Goal: Information Seeking & Learning: Learn about a topic

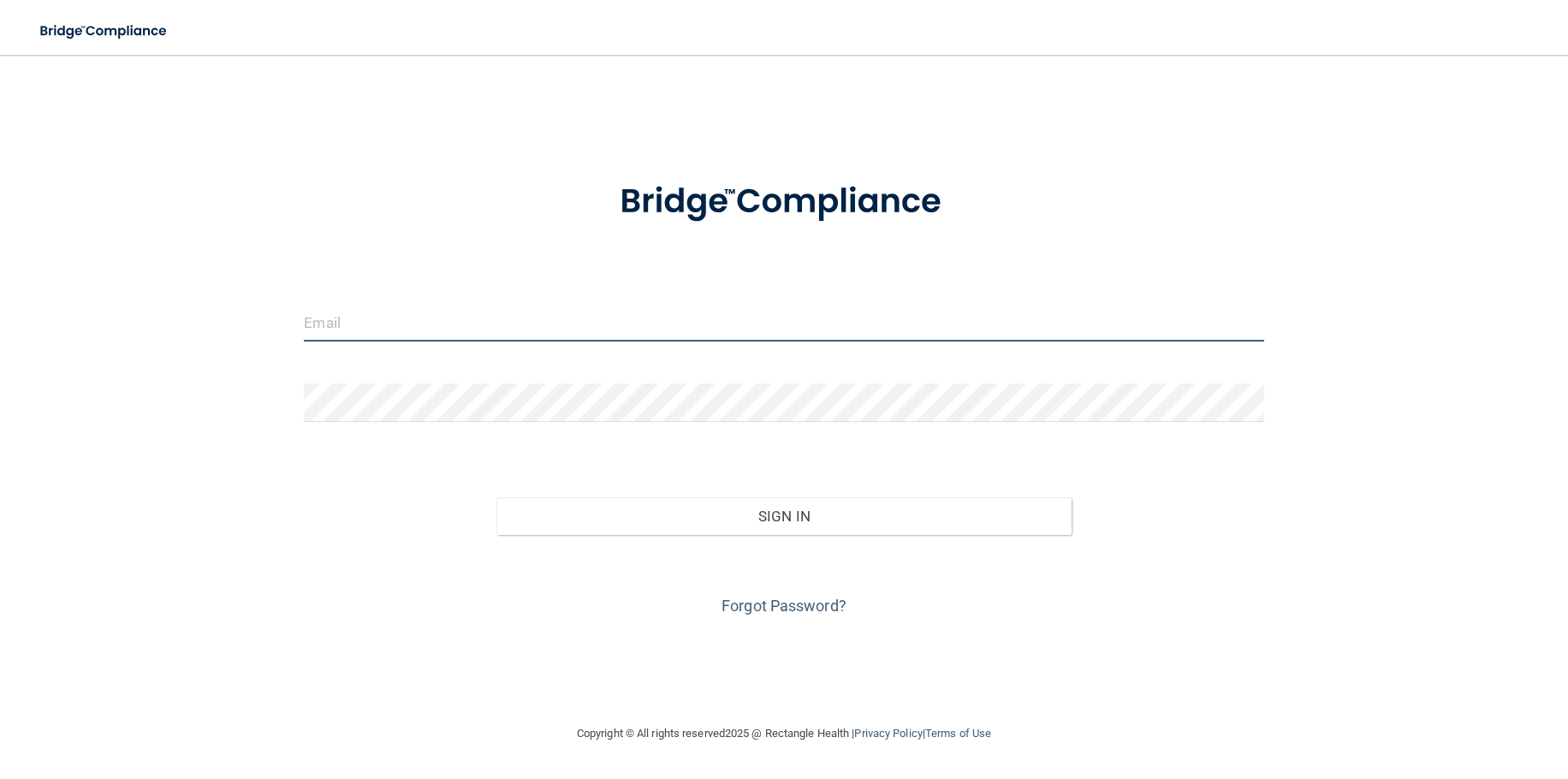
click at [451, 328] on input "email" at bounding box center [783, 322] width 959 height 39
type input "[EMAIL_ADDRESS][DOMAIN_NAME]"
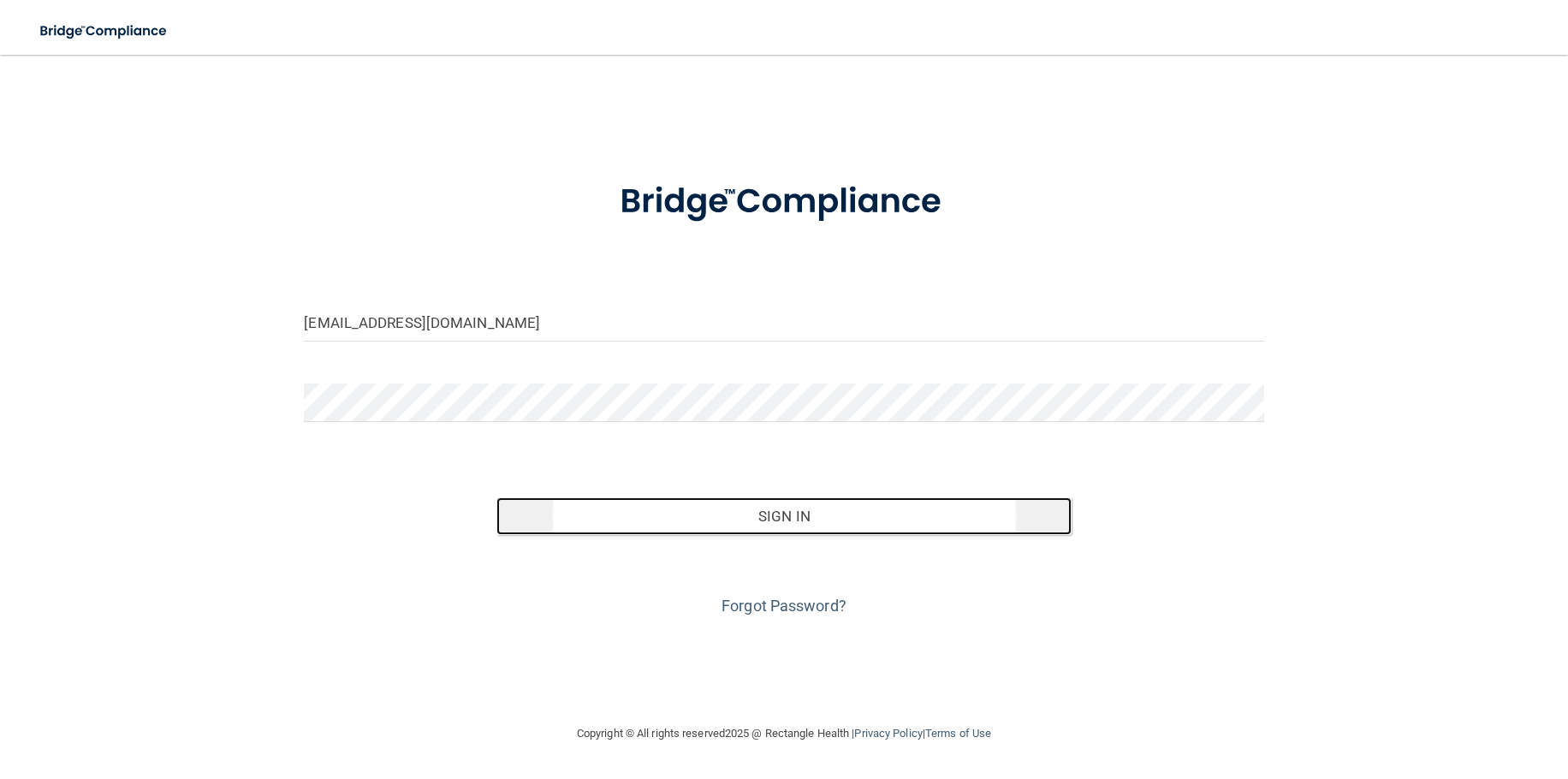
click at [797, 516] on button "Sign In" at bounding box center [784, 516] width 576 height 38
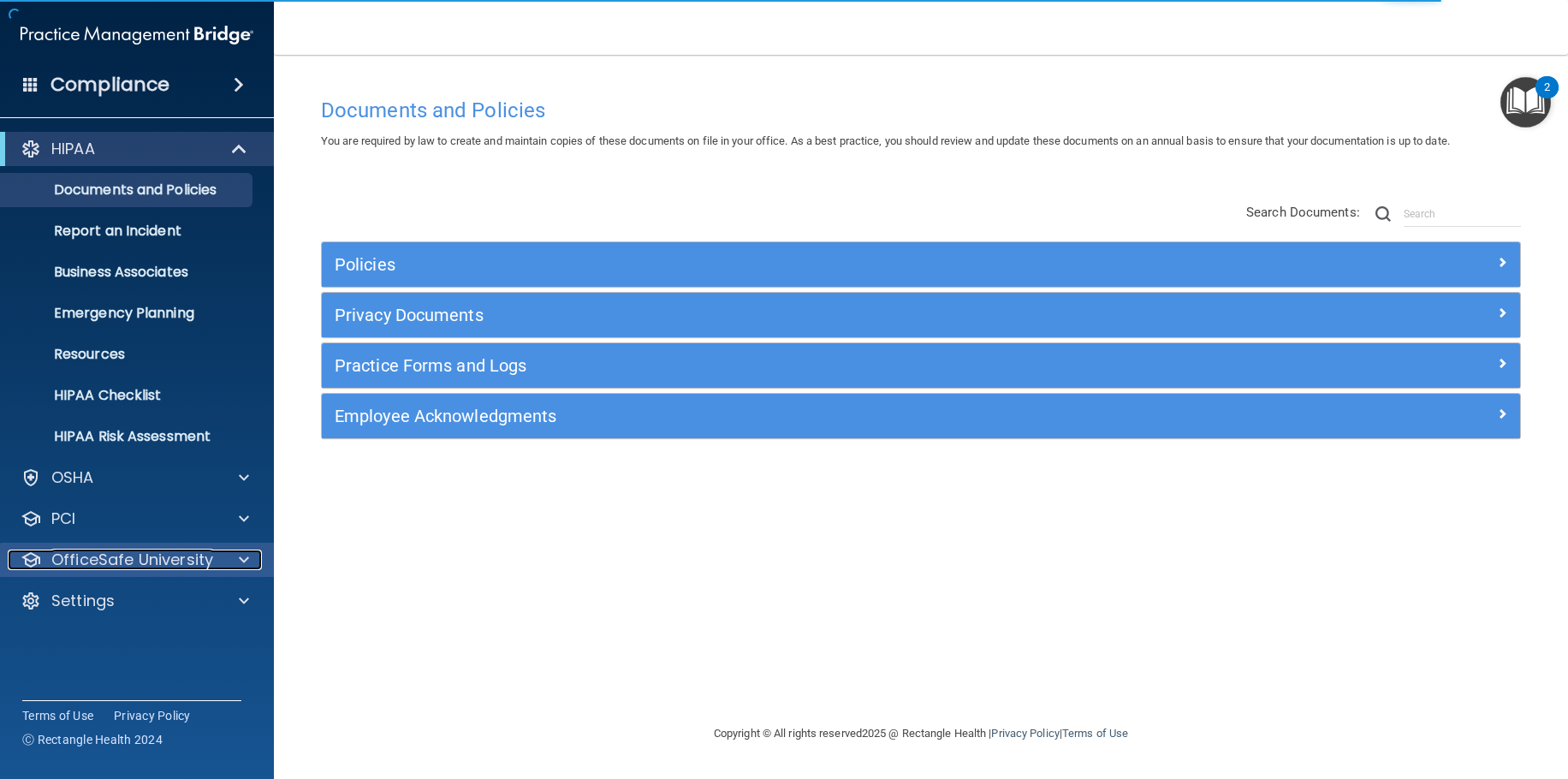
click at [235, 557] on div at bounding box center [241, 560] width 43 height 21
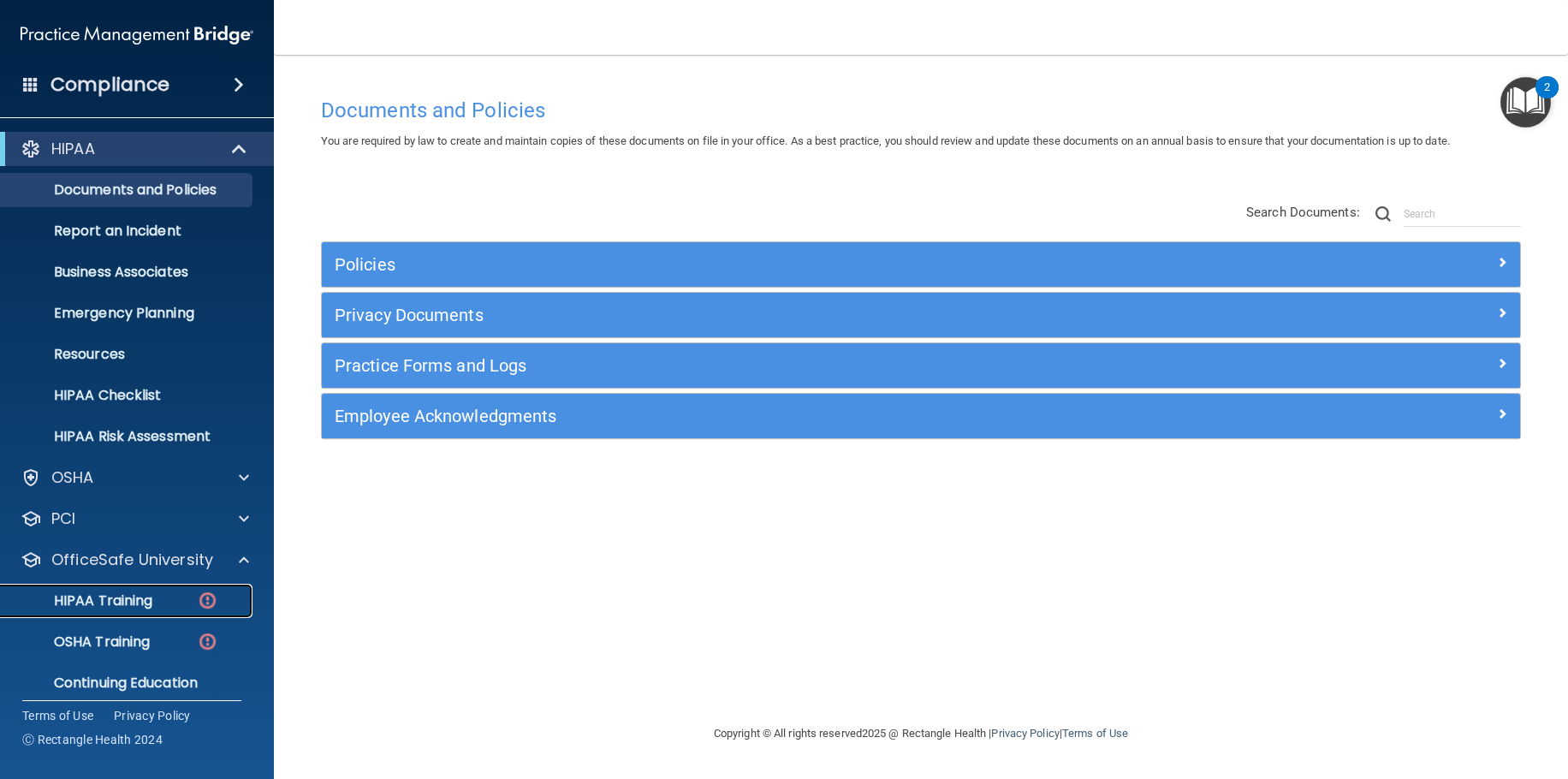
click at [145, 596] on p "HIPAA Training" at bounding box center [82, 601] width 141 height 17
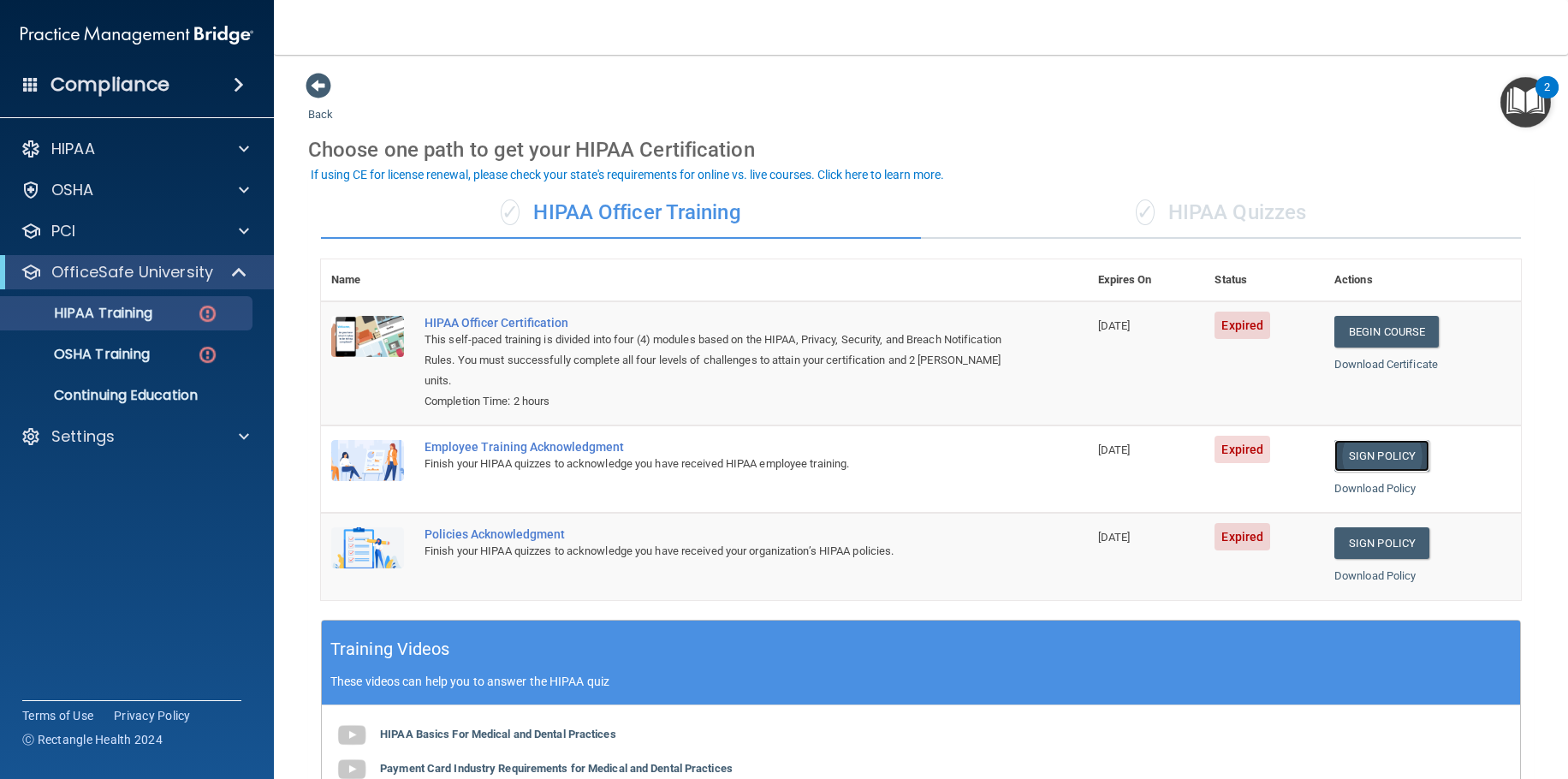
click at [1372, 460] on link "Sign Policy" at bounding box center [1381, 456] width 95 height 32
click at [1378, 542] on link "Sign Policy" at bounding box center [1381, 543] width 95 height 32
click at [1241, 220] on div "✓ HIPAA Quizzes" at bounding box center [1220, 213] width 600 height 52
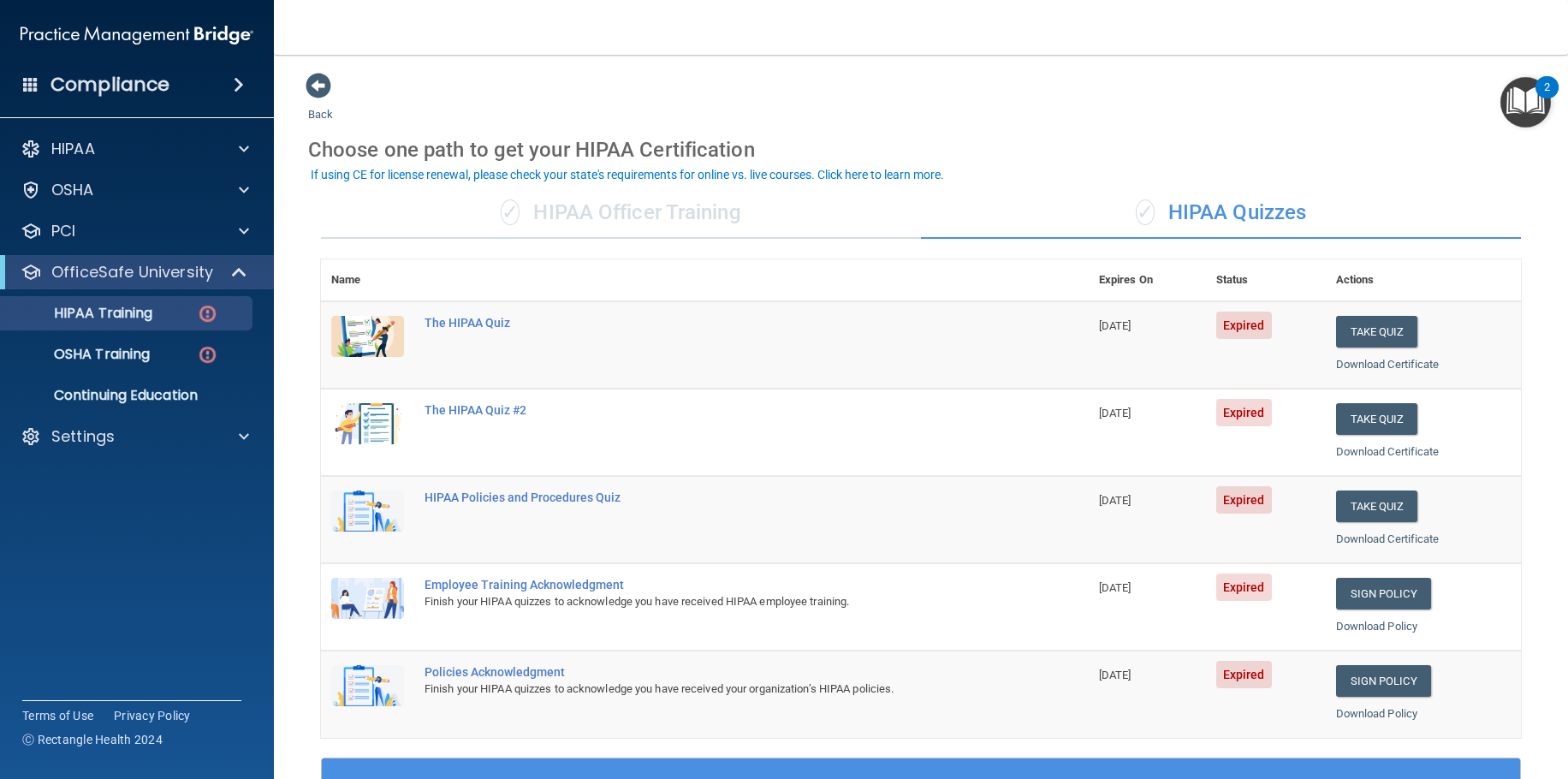
click at [590, 210] on div "✓ HIPAA Officer Training" at bounding box center [621, 213] width 600 height 52
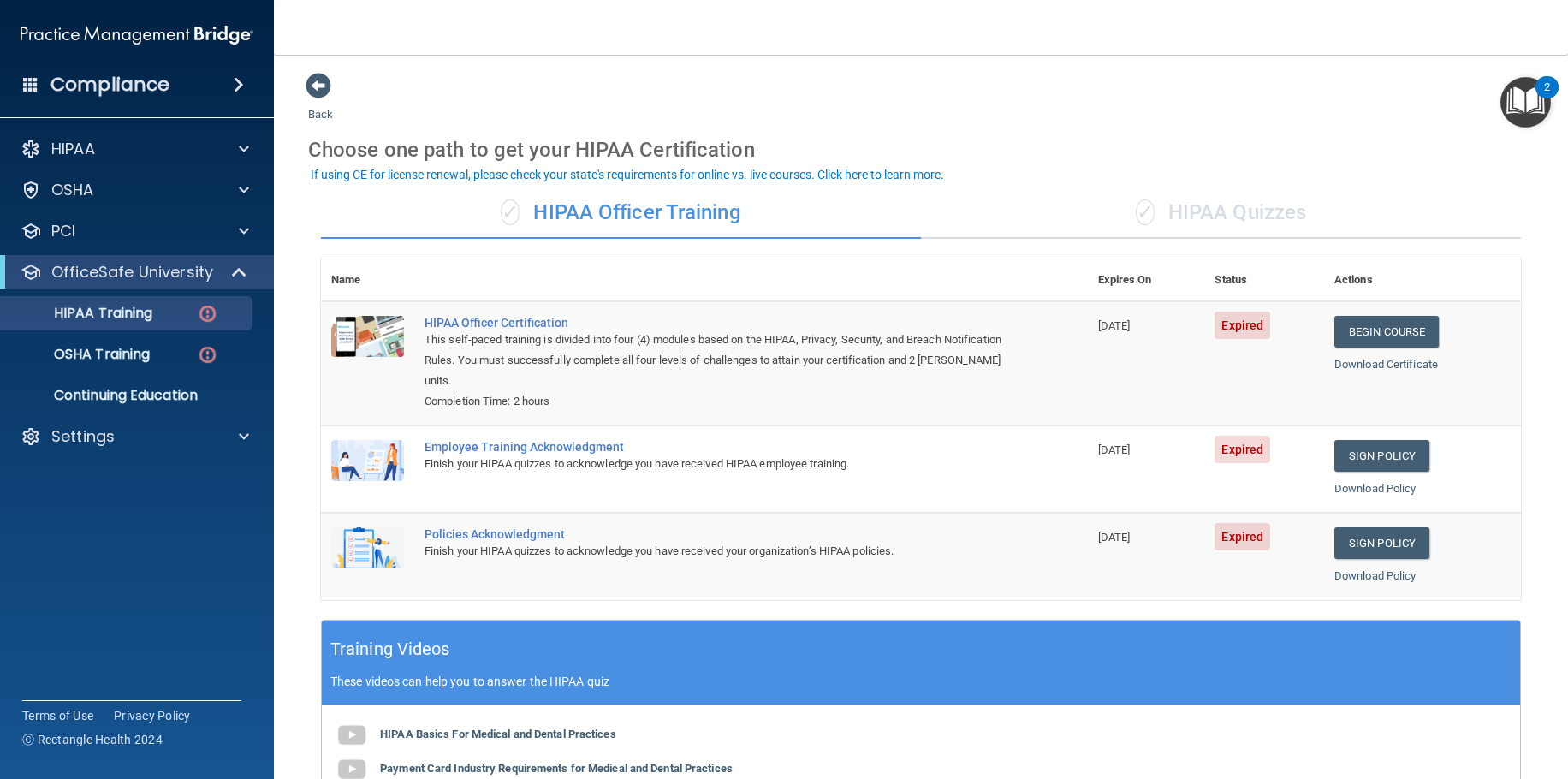
click at [1285, 208] on div "✓ HIPAA Quizzes" at bounding box center [1220, 213] width 600 height 52
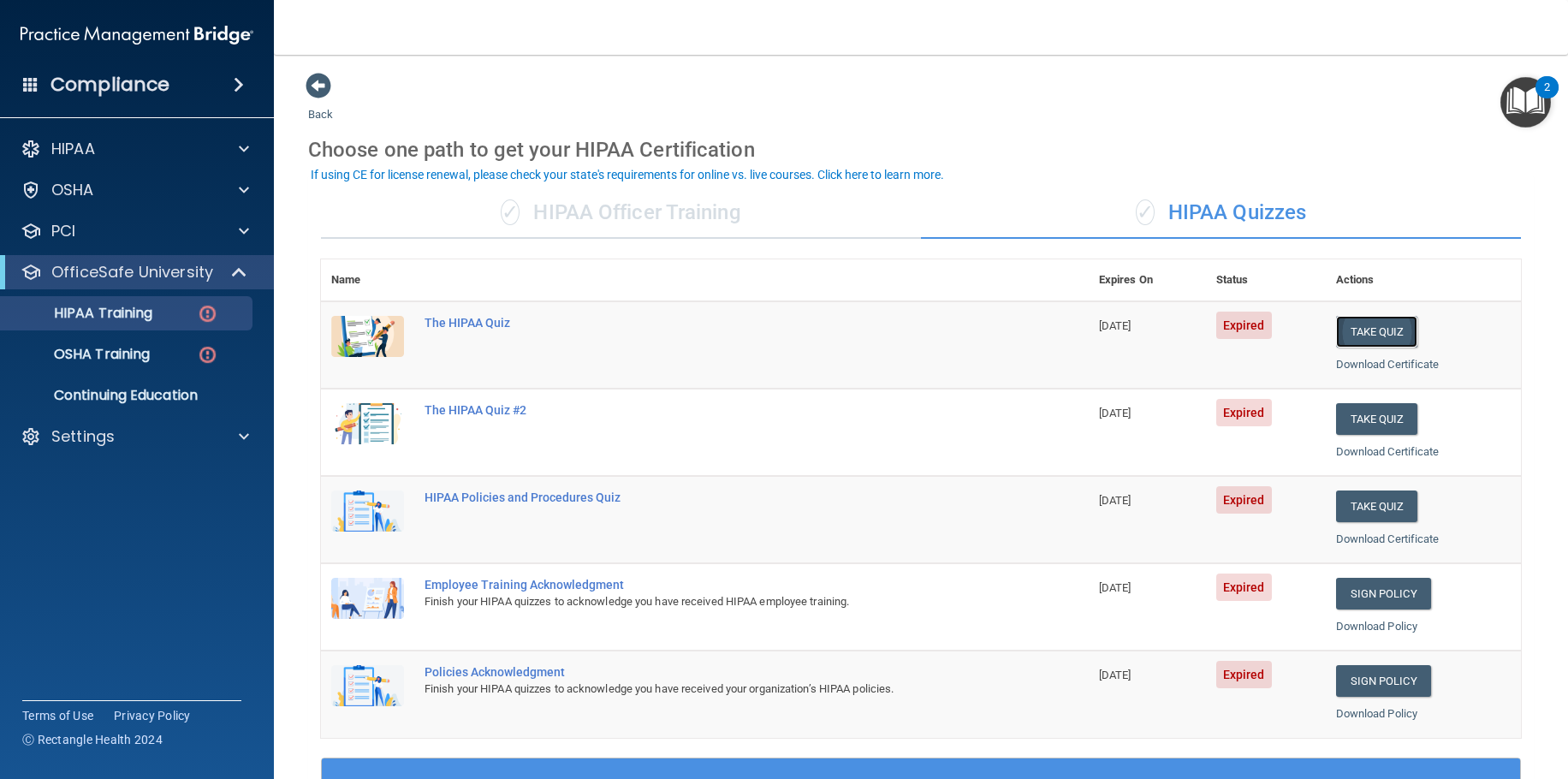
click at [1366, 329] on button "Take Quiz" at bounding box center [1377, 332] width 82 height 32
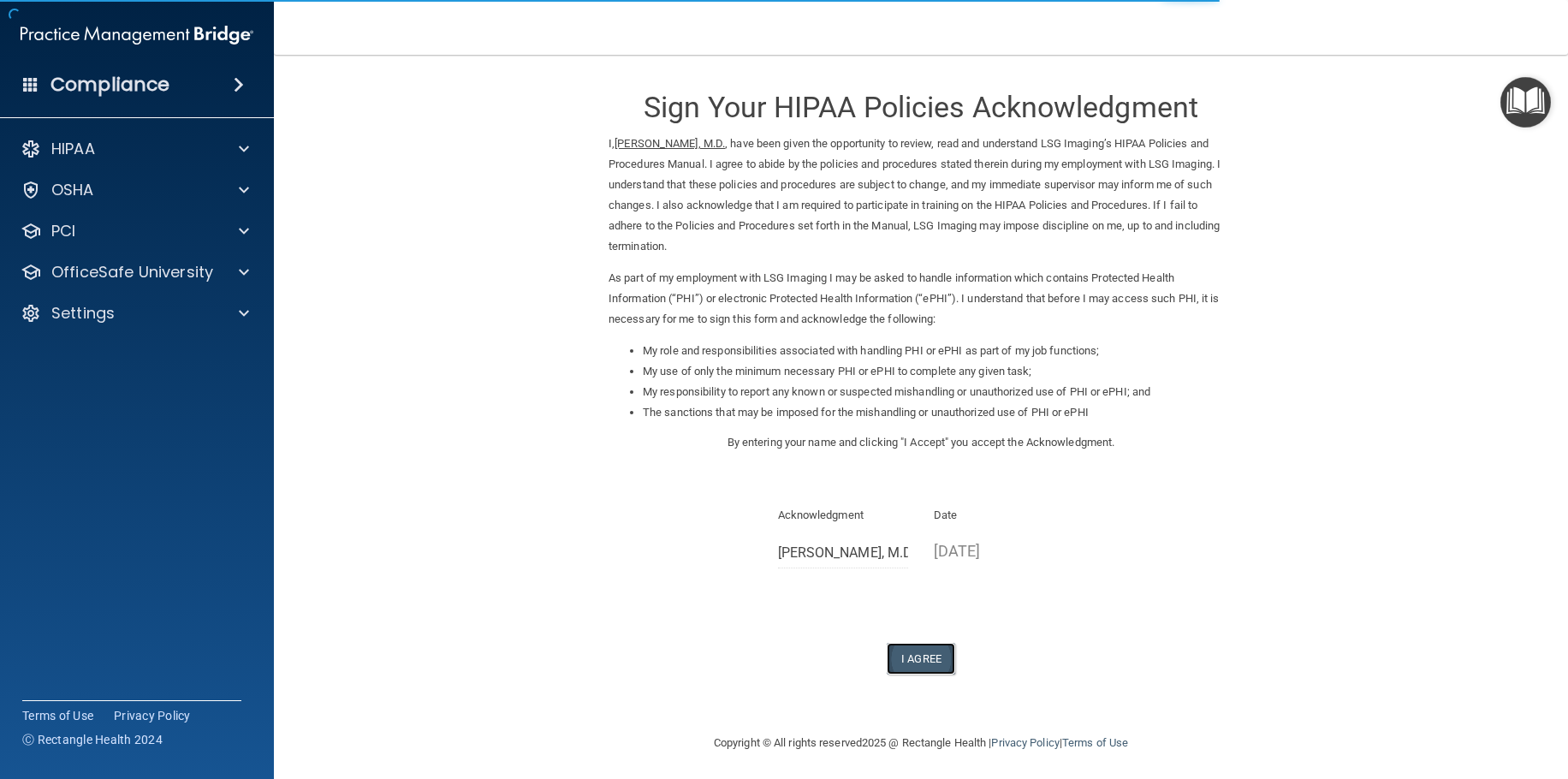
click at [919, 660] on button "I Agree" at bounding box center [920, 658] width 69 height 32
